Goal: Information Seeking & Learning: Understand process/instructions

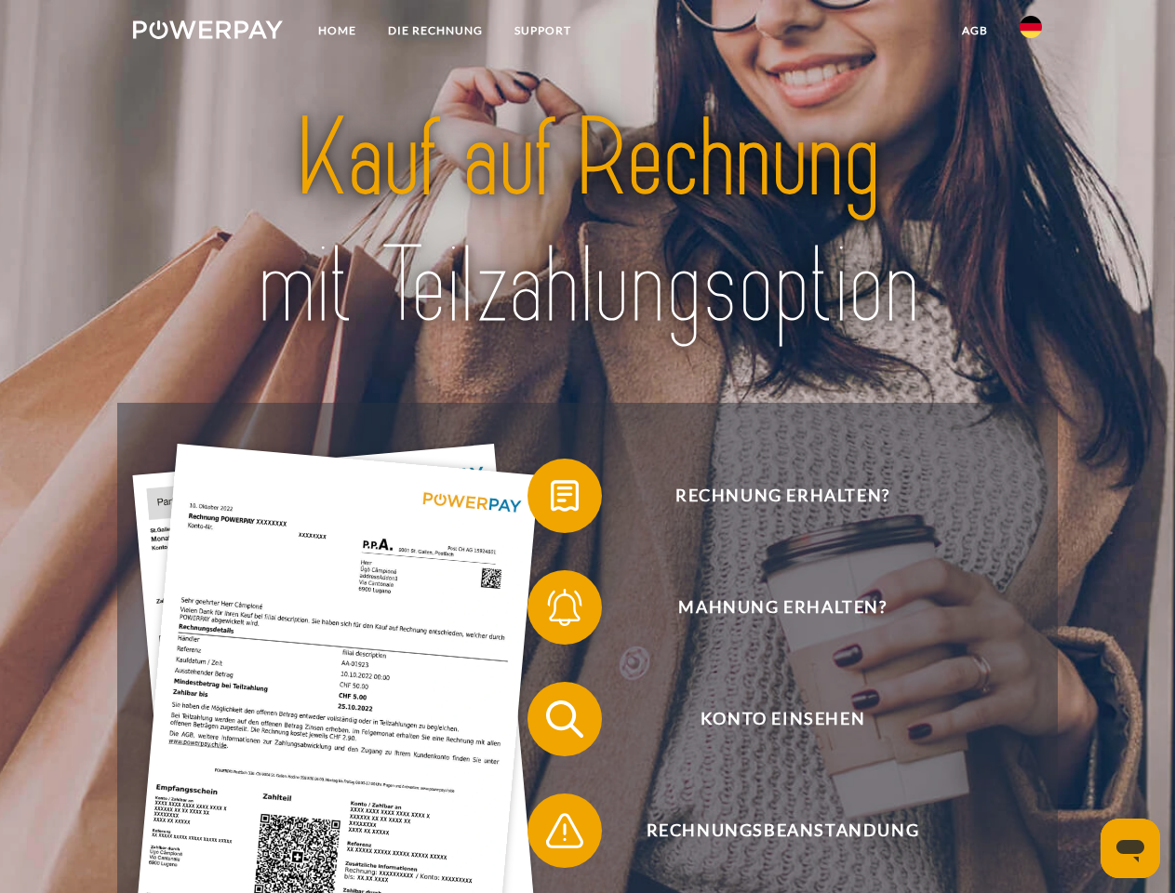
click at [207, 33] on img at bounding box center [208, 29] width 150 height 19
click at [1031, 33] on img at bounding box center [1030, 27] width 22 height 22
click at [974, 31] on link "agb" at bounding box center [975, 30] width 58 height 33
click at [551, 499] on span at bounding box center [536, 495] width 93 height 93
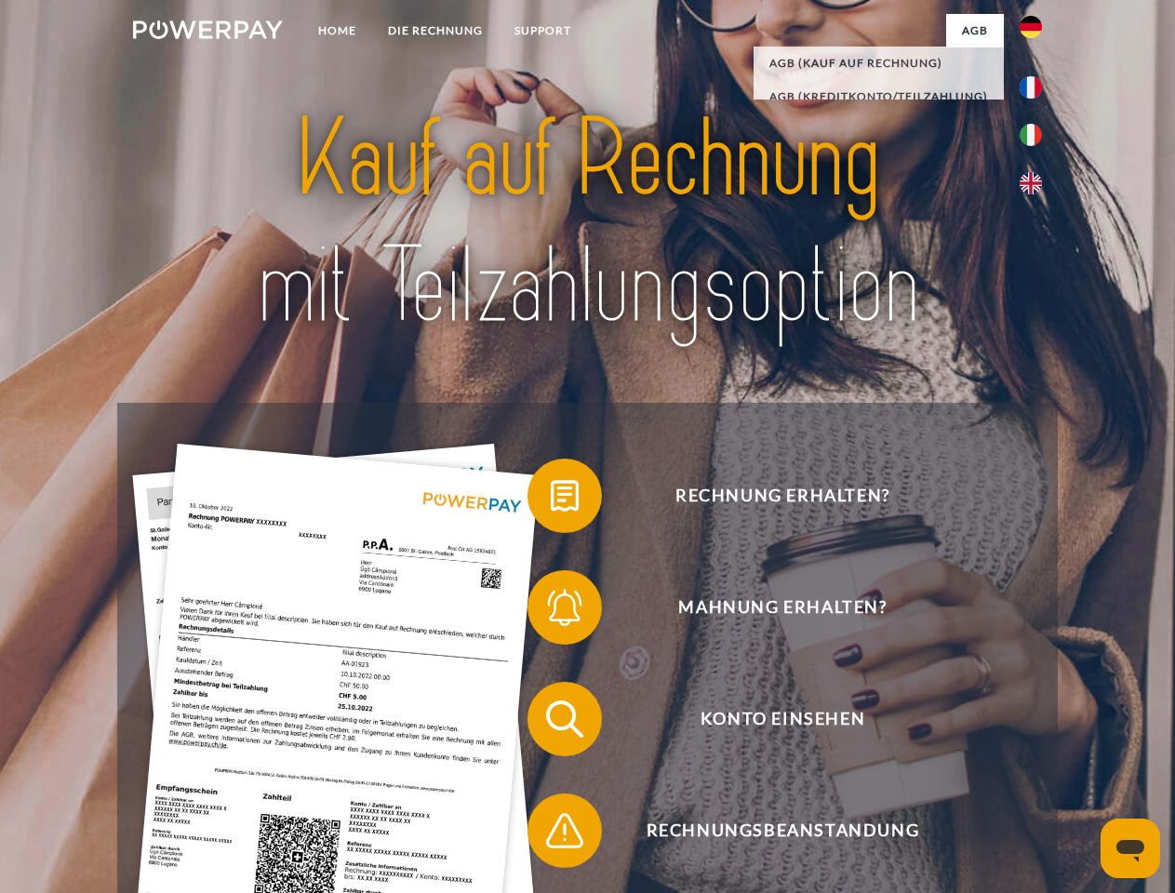
click at [551, 611] on span at bounding box center [536, 607] width 93 height 93
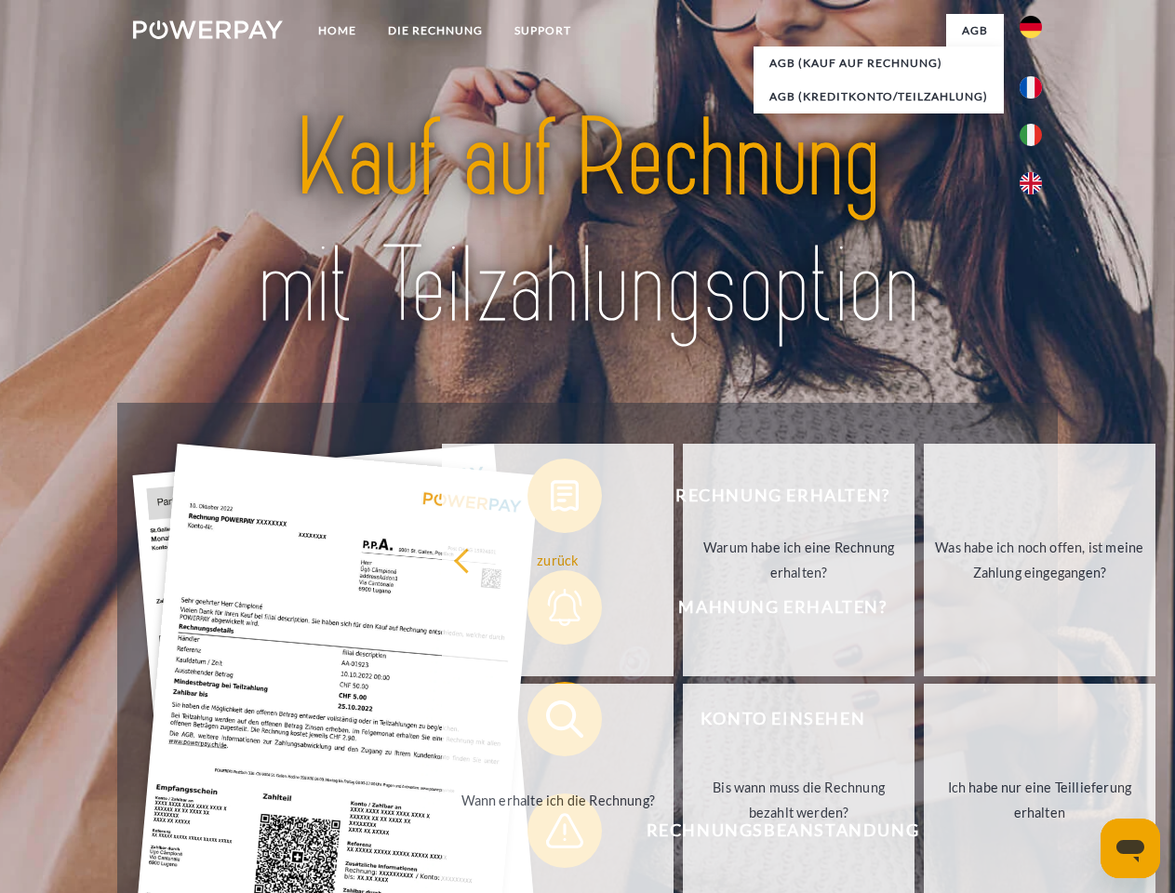
click at [683, 723] on link "Bis wann muss die Rechnung bezahlt werden?" at bounding box center [799, 800] width 232 height 233
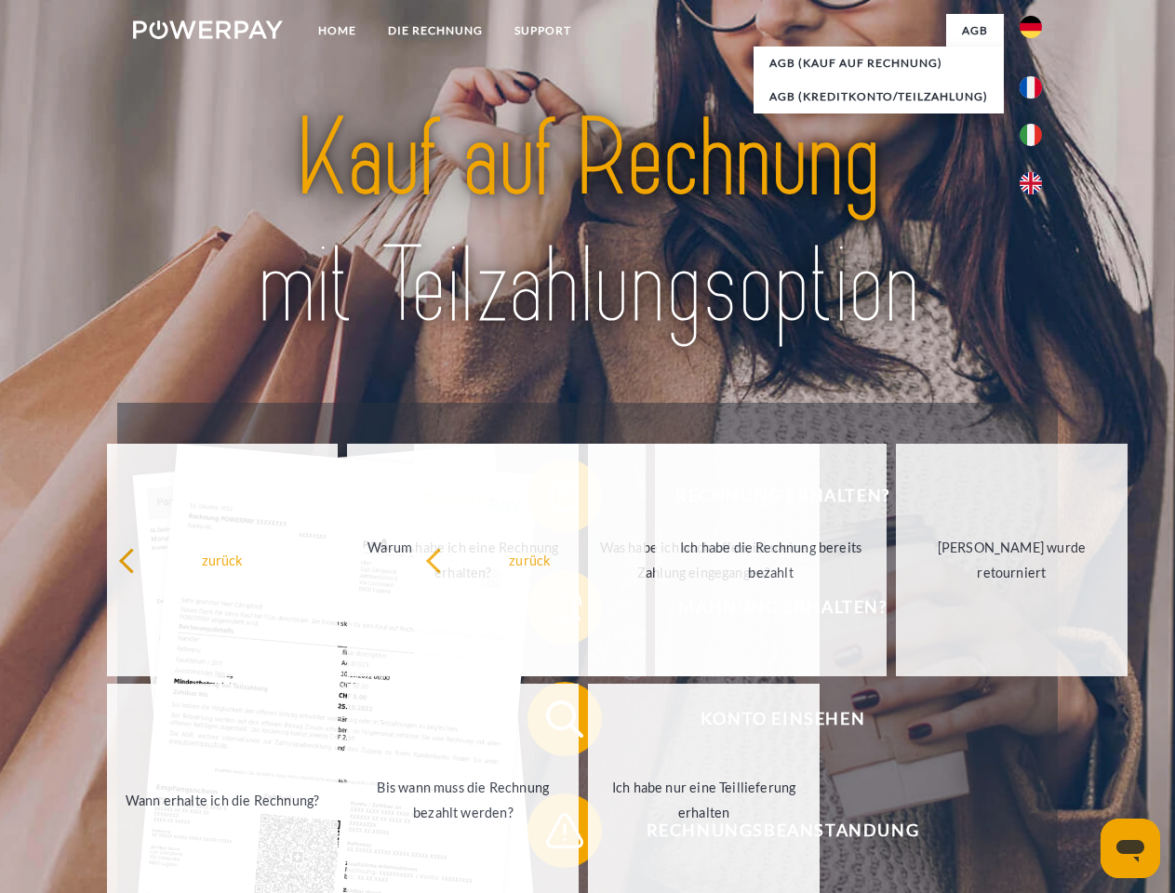
click at [551, 834] on span at bounding box center [536, 830] width 93 height 93
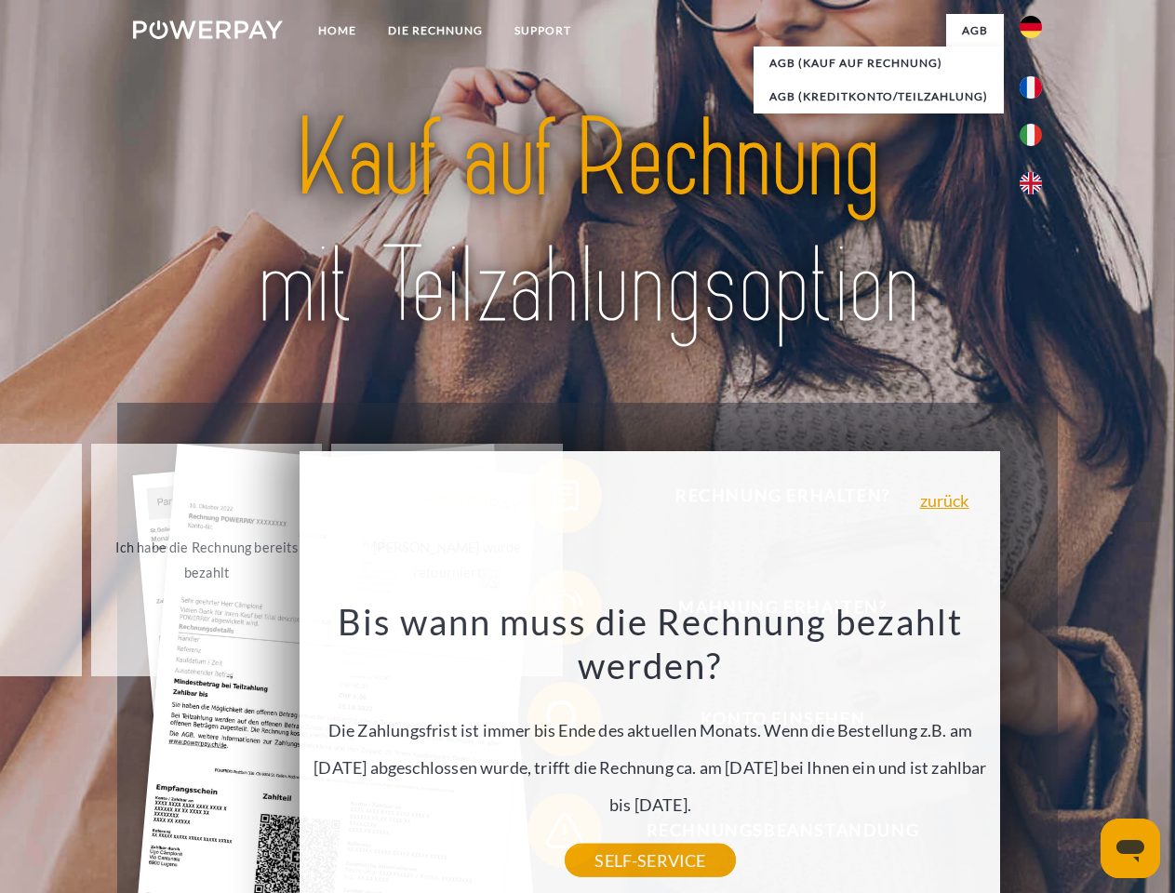
click at [1130, 848] on icon "Messaging-Fenster öffnen" at bounding box center [1130, 851] width 28 height 22
